Goal: Information Seeking & Learning: Compare options

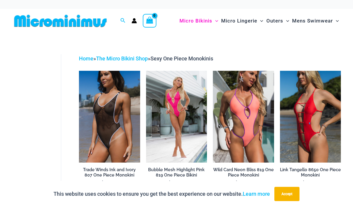
click at [79, 71] on img at bounding box center [79, 71] width 0 height 0
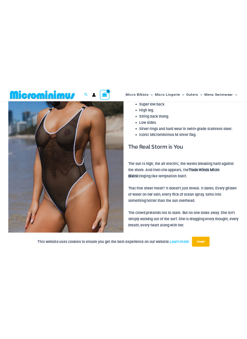
scroll to position [67, 0]
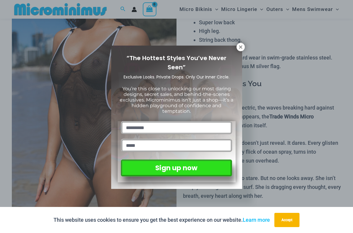
click at [242, 48] on icon at bounding box center [240, 46] width 3 height 3
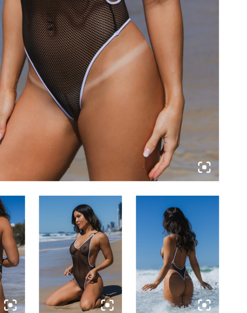
click at [115, 138] on icon at bounding box center [117, 140] width 5 height 5
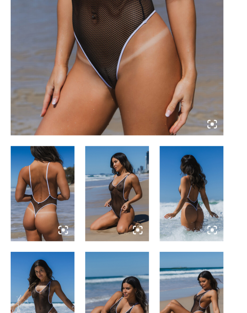
click at [66, 152] on img at bounding box center [64, 178] width 35 height 53
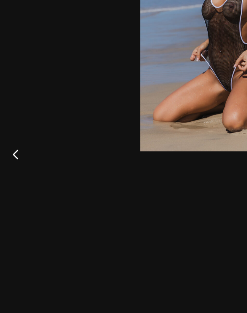
click at [10, 142] on button "Previous" at bounding box center [11, 157] width 22 height 30
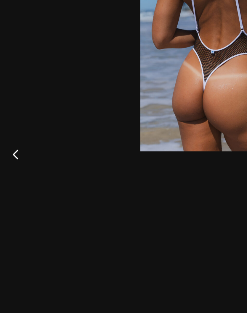
click at [11, 142] on button "Previous" at bounding box center [11, 157] width 22 height 30
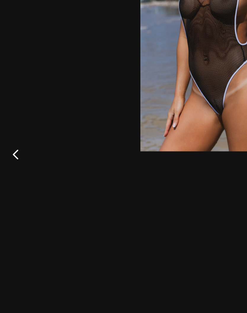
click at [12, 142] on button "Previous" at bounding box center [11, 157] width 22 height 30
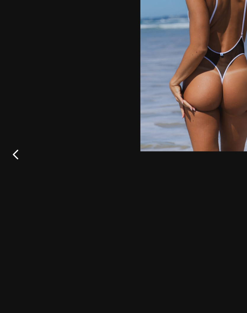
click at [11, 142] on button "Previous" at bounding box center [11, 157] width 22 height 30
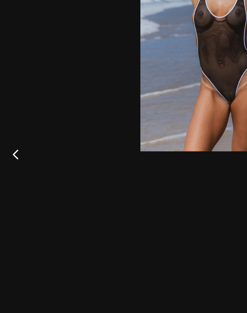
click at [12, 142] on button "Previous" at bounding box center [11, 157] width 22 height 30
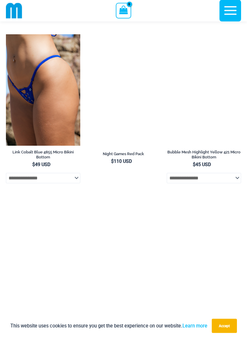
scroll to position [1806, 0]
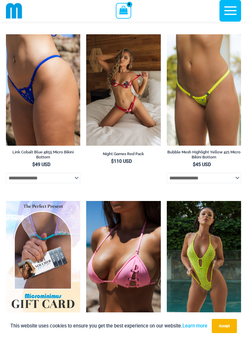
click at [6, 34] on img at bounding box center [6, 34] width 0 height 0
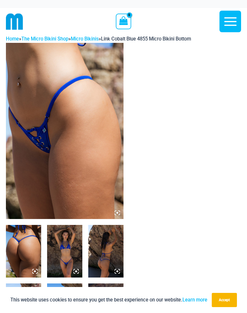
click at [67, 136] on img at bounding box center [64, 131] width 117 height 176
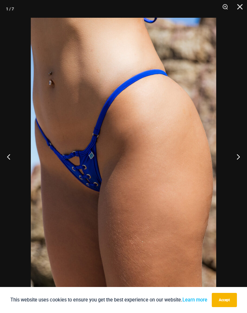
click at [238, 157] on button "Next" at bounding box center [236, 157] width 22 height 30
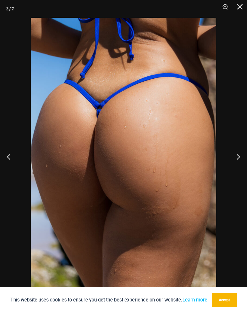
click at [237, 157] on button "Next" at bounding box center [236, 157] width 22 height 30
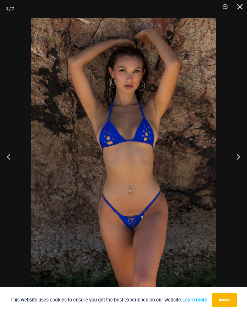
click at [239, 159] on button "Next" at bounding box center [236, 157] width 22 height 30
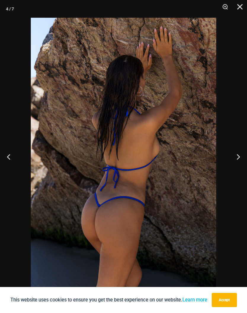
click at [237, 158] on button "Next" at bounding box center [236, 157] width 22 height 30
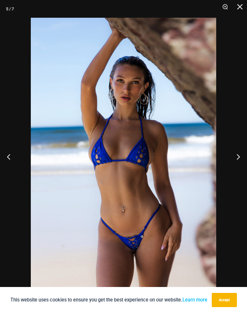
click at [236, 155] on button "Next" at bounding box center [236, 157] width 22 height 30
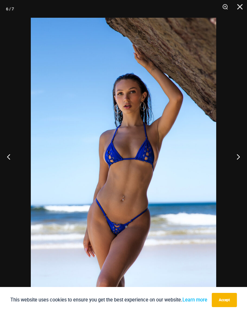
click at [236, 156] on button "Next" at bounding box center [236, 157] width 22 height 30
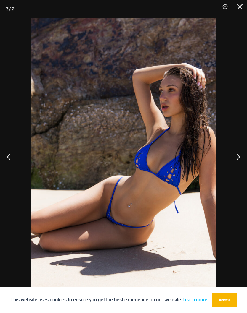
click at [236, 161] on button "Next" at bounding box center [236, 157] width 22 height 30
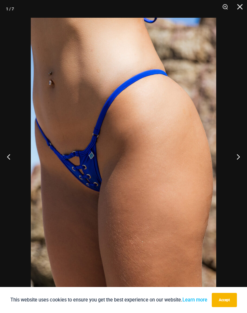
click at [241, 6] on button "Close" at bounding box center [237, 9] width 15 height 18
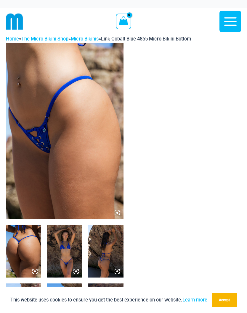
click at [231, 21] on icon "button" at bounding box center [230, 21] width 12 height 9
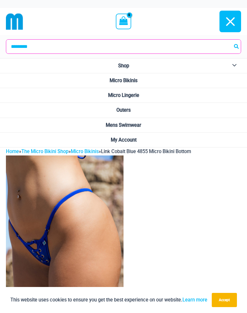
click at [135, 79] on span "Micro Bikinis" at bounding box center [123, 81] width 28 height 6
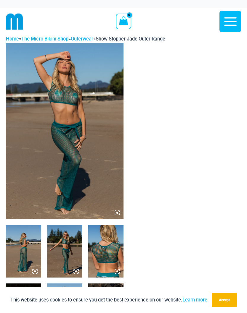
click at [232, 24] on icon "button" at bounding box center [230, 21] width 15 height 15
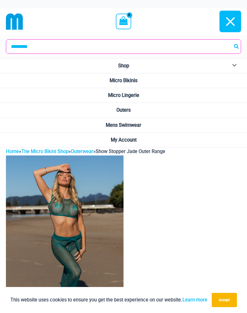
click at [234, 66] on button "Menu Toggle" at bounding box center [233, 66] width 16 height 15
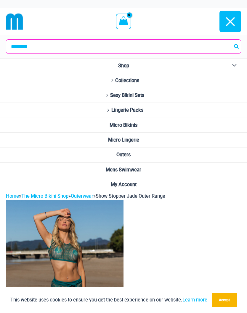
click at [135, 82] on span "Collections" at bounding box center [127, 81] width 24 height 6
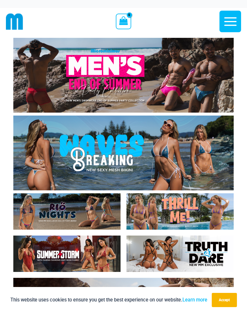
click at [233, 22] on icon "button" at bounding box center [230, 21] width 12 height 9
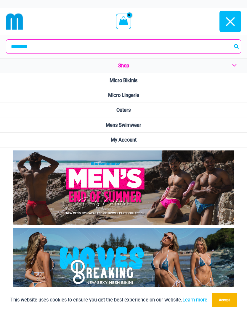
click at [137, 96] on span "Micro Lingerie" at bounding box center [123, 96] width 31 height 6
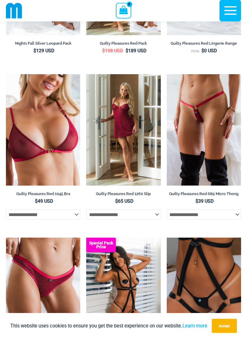
scroll to position [185, 0]
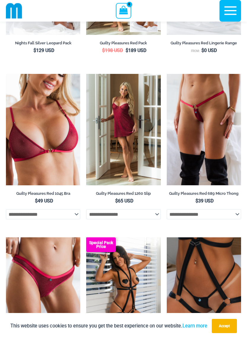
click at [167, 74] on img at bounding box center [167, 74] width 0 height 0
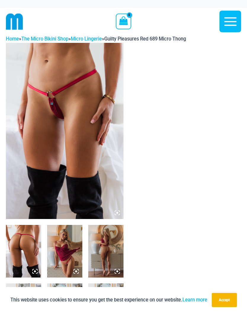
click at [66, 100] on img at bounding box center [64, 131] width 117 height 176
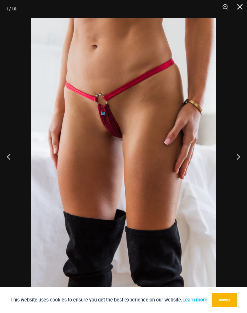
click at [238, 157] on button "Next" at bounding box center [236, 157] width 22 height 30
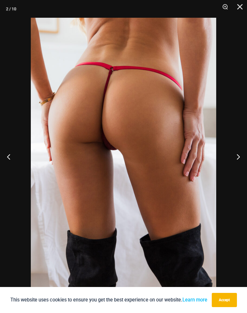
click at [236, 156] on button "Next" at bounding box center [236, 157] width 22 height 30
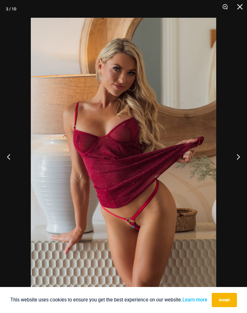
click at [235, 156] on button "Next" at bounding box center [236, 157] width 22 height 30
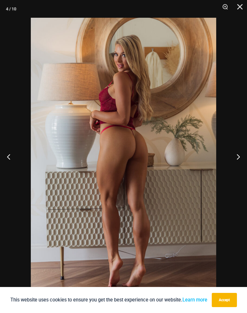
click at [237, 156] on button "Next" at bounding box center [236, 157] width 22 height 30
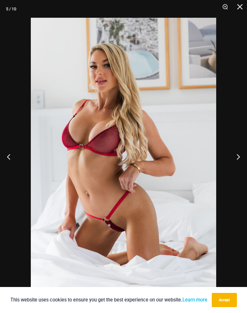
click at [235, 159] on button "Next" at bounding box center [236, 157] width 22 height 30
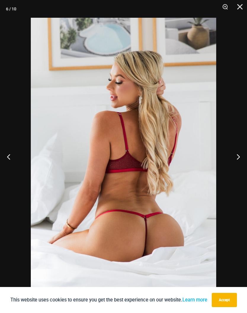
click at [236, 158] on button "Next" at bounding box center [236, 157] width 22 height 30
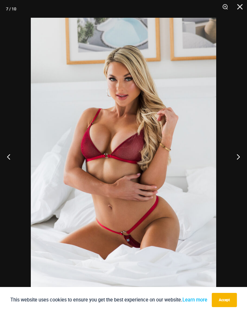
click at [235, 159] on button "Next" at bounding box center [236, 157] width 22 height 30
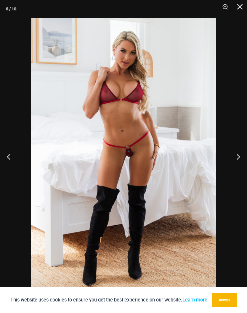
click at [235, 158] on button "Next" at bounding box center [236, 157] width 22 height 30
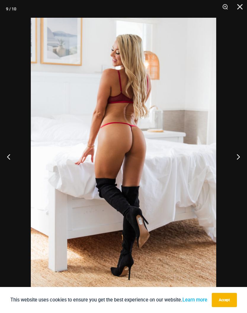
click at [238, 7] on button "Close" at bounding box center [237, 9] width 15 height 18
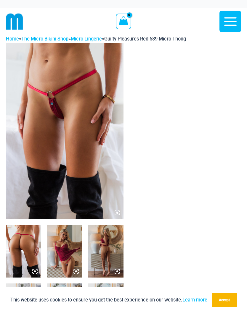
click at [232, 19] on icon "button" at bounding box center [230, 21] width 15 height 15
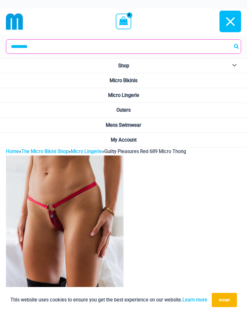
click at [135, 81] on span "Micro Bikinis" at bounding box center [123, 81] width 28 height 6
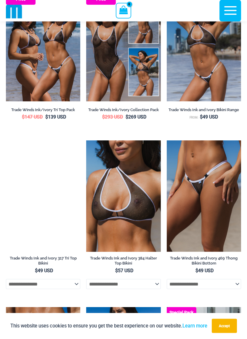
scroll to position [228, 0]
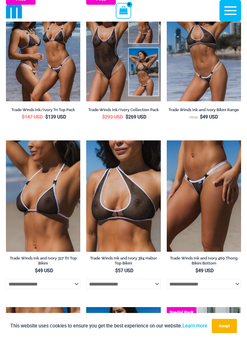
click at [167, 141] on img at bounding box center [167, 141] width 0 height 0
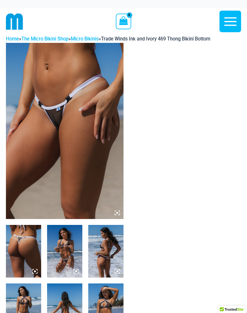
click at [69, 124] on img at bounding box center [64, 131] width 117 height 176
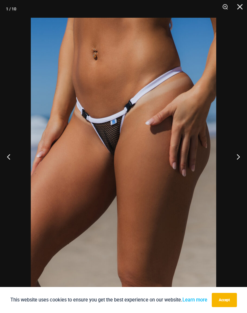
click at [243, 155] on button "Next" at bounding box center [236, 157] width 22 height 30
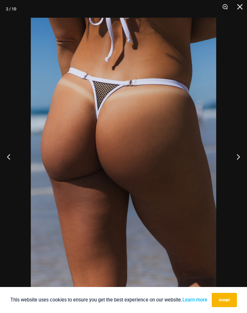
click at [243, 154] on button "Next" at bounding box center [236, 157] width 22 height 30
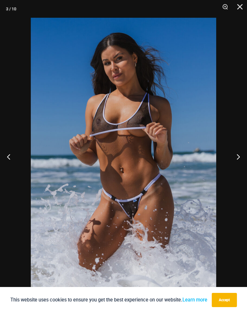
click at [240, 158] on button "Next" at bounding box center [236, 157] width 22 height 30
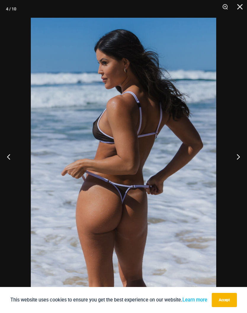
click at [242, 157] on button "Next" at bounding box center [236, 157] width 22 height 30
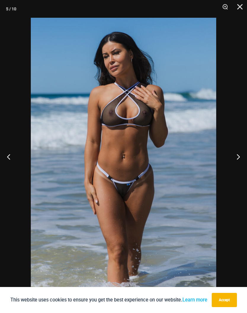
click at [240, 159] on button "Next" at bounding box center [236, 157] width 22 height 30
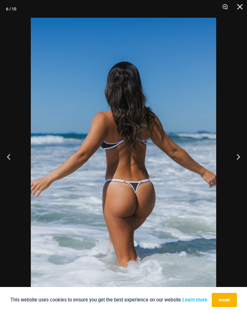
click at [242, 158] on button "Next" at bounding box center [236, 157] width 22 height 30
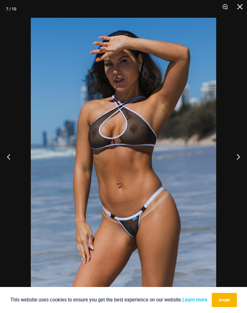
click at [239, 158] on button "Next" at bounding box center [236, 157] width 22 height 30
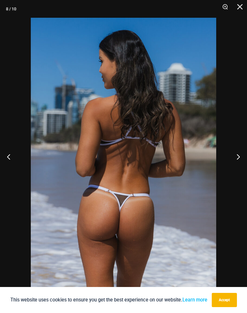
click at [241, 160] on button "Next" at bounding box center [236, 157] width 22 height 30
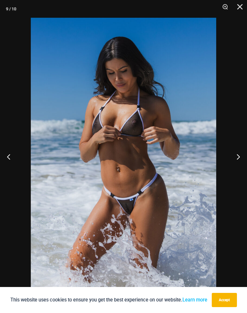
click at [239, 9] on button "Close" at bounding box center [237, 9] width 15 height 18
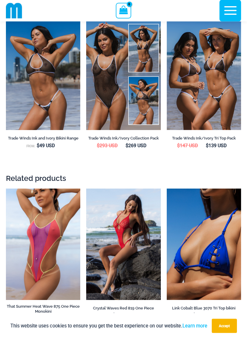
scroll to position [976, 0]
click at [6, 189] on img at bounding box center [6, 189] width 0 height 0
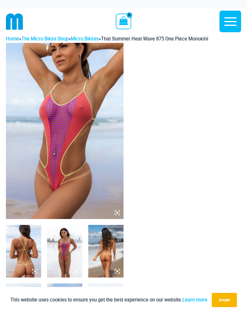
click at [68, 133] on img at bounding box center [64, 131] width 117 height 176
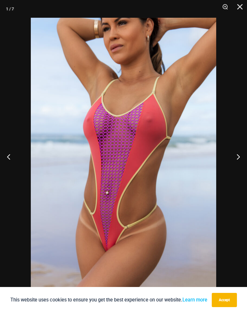
click at [239, 155] on button "Next" at bounding box center [236, 157] width 22 height 30
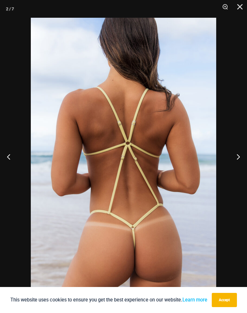
click at [239, 158] on button "Next" at bounding box center [236, 157] width 22 height 30
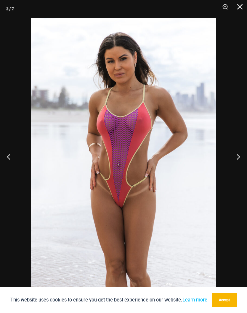
click at [238, 157] on button "Next" at bounding box center [236, 157] width 22 height 30
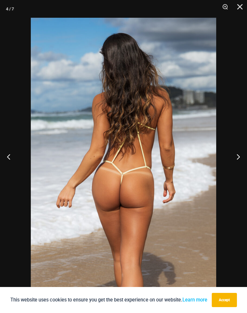
click at [237, 158] on button "Next" at bounding box center [236, 157] width 22 height 30
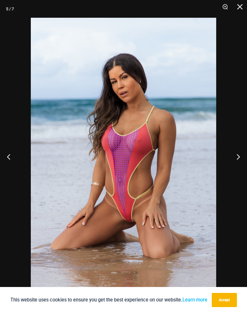
click at [239, 158] on button "Next" at bounding box center [236, 157] width 22 height 30
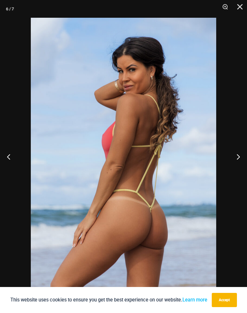
click at [239, 158] on button "Next" at bounding box center [236, 157] width 22 height 30
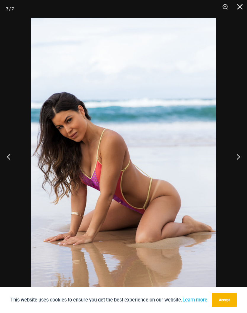
click at [239, 160] on button "Next" at bounding box center [236, 157] width 22 height 30
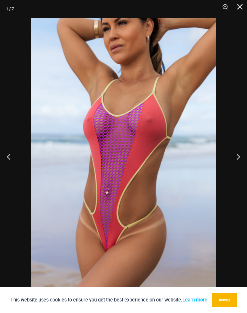
click at [239, 8] on button "Close" at bounding box center [237, 9] width 15 height 18
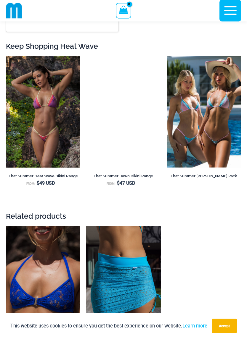
scroll to position [848, 0]
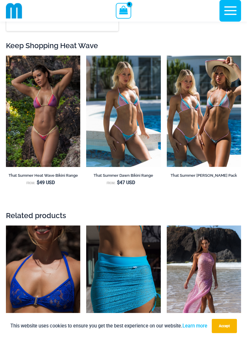
click at [167, 56] on img at bounding box center [167, 56] width 0 height 0
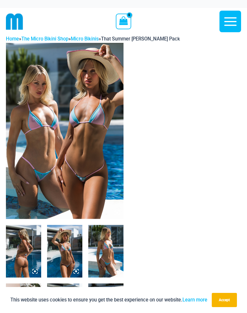
click at [79, 152] on img at bounding box center [64, 131] width 117 height 176
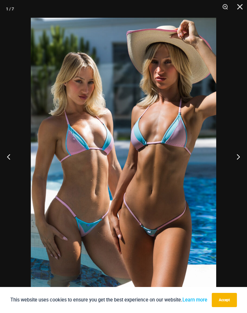
click at [238, 157] on button "Next" at bounding box center [236, 157] width 22 height 30
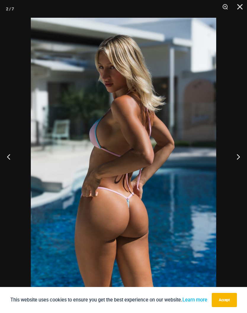
click at [235, 157] on button "Next" at bounding box center [236, 157] width 22 height 30
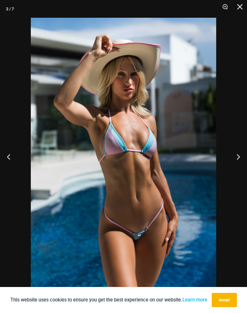
click at [240, 155] on button "Next" at bounding box center [236, 157] width 22 height 30
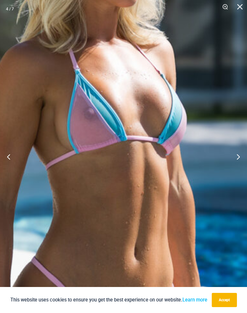
click at [237, 154] on button "Next" at bounding box center [236, 157] width 22 height 30
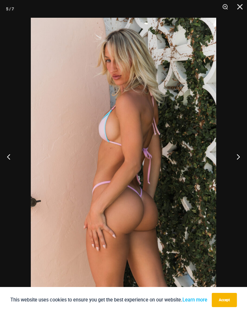
click at [235, 153] on button "Next" at bounding box center [236, 157] width 22 height 30
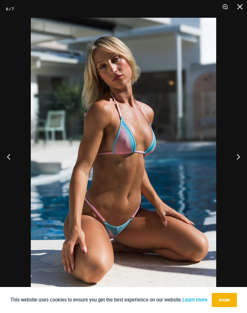
click at [236, 157] on button "Next" at bounding box center [236, 157] width 22 height 30
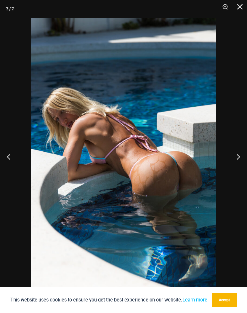
click at [239, 157] on button "Next" at bounding box center [236, 157] width 22 height 30
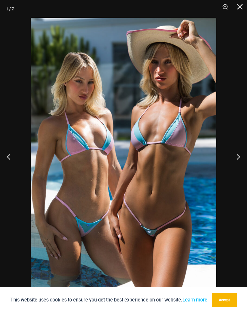
click at [237, 157] on button "Next" at bounding box center [236, 157] width 22 height 30
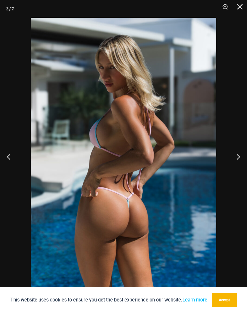
click at [238, 157] on button "Next" at bounding box center [236, 157] width 22 height 30
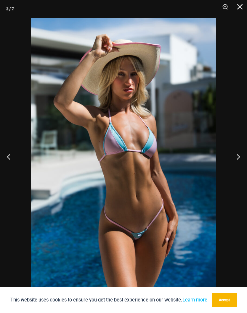
click at [239, 156] on button "Next" at bounding box center [236, 157] width 22 height 30
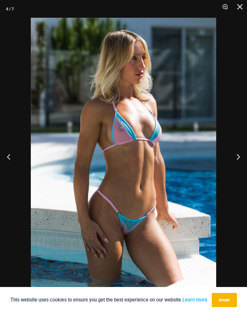
click at [239, 7] on button "Close" at bounding box center [237, 9] width 15 height 18
